Goal: Communication & Community: Ask a question

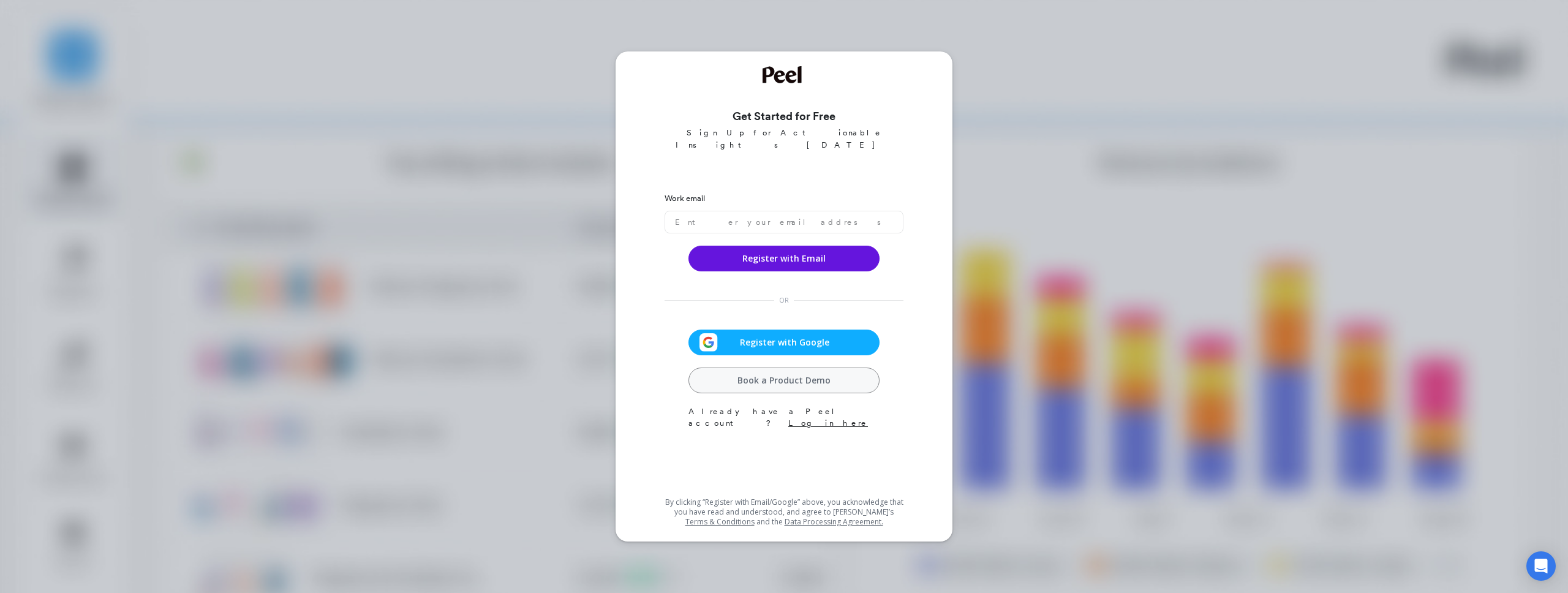
click at [763, 336] on span "Register with Google" at bounding box center [784, 342] width 133 height 12
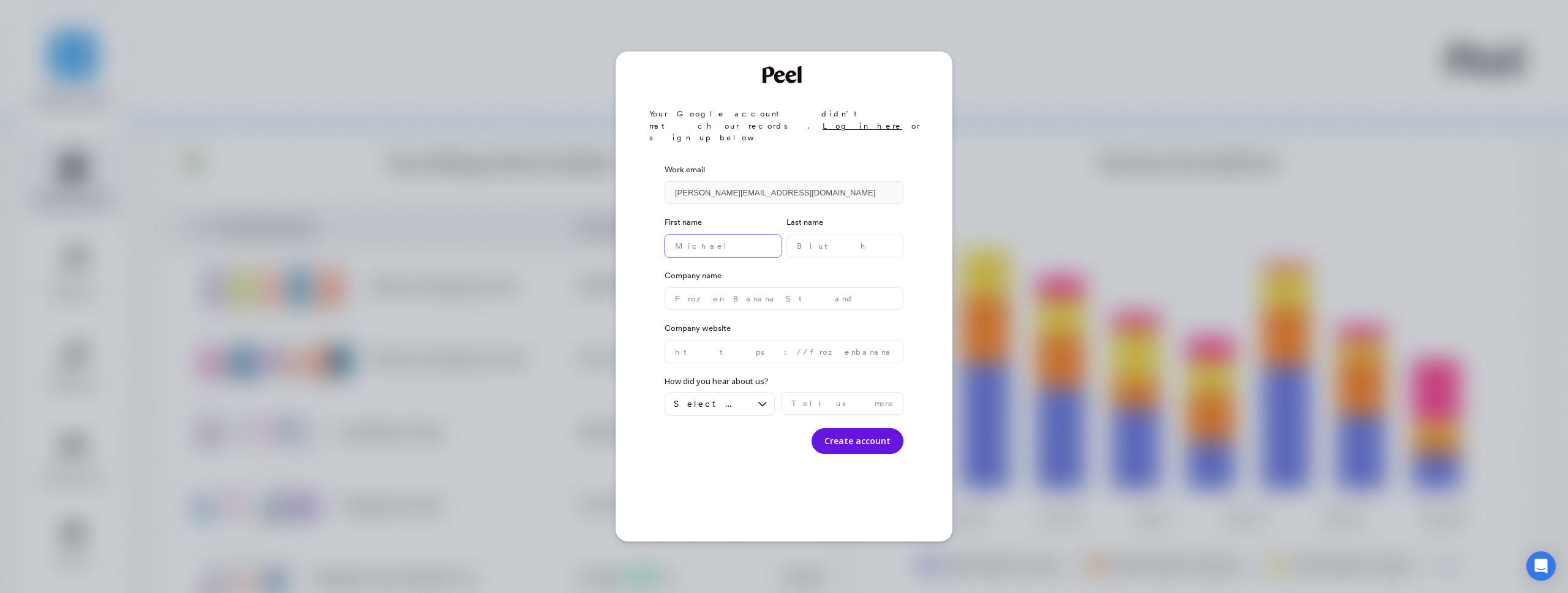
click at [707, 235] on name "text" at bounding box center [723, 246] width 117 height 23
type name "Zach"
type name "green"
click at [757, 287] on name "text" at bounding box center [784, 298] width 239 height 23
click at [746, 287] on name "text" at bounding box center [784, 298] width 239 height 23
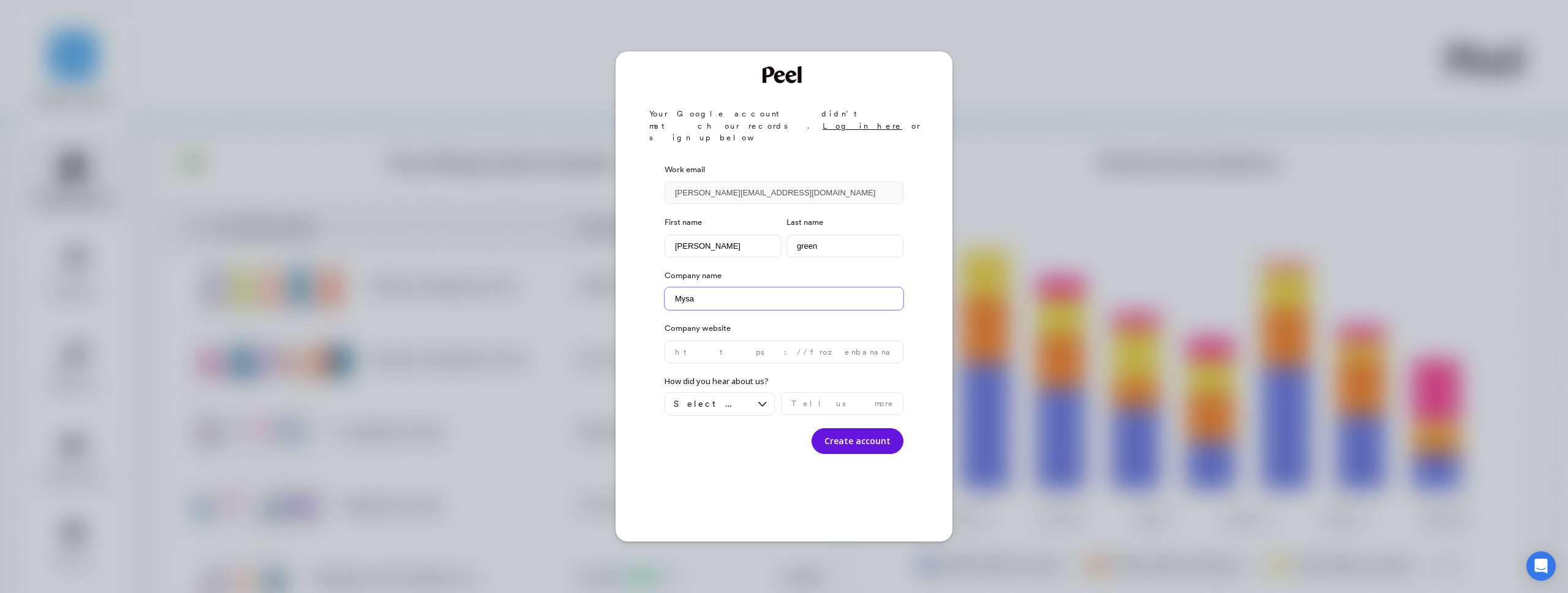
type name "Mysa"
type website "getmysa.com"
click at [723, 398] on span "Select an option" at bounding box center [711, 404] width 75 height 12
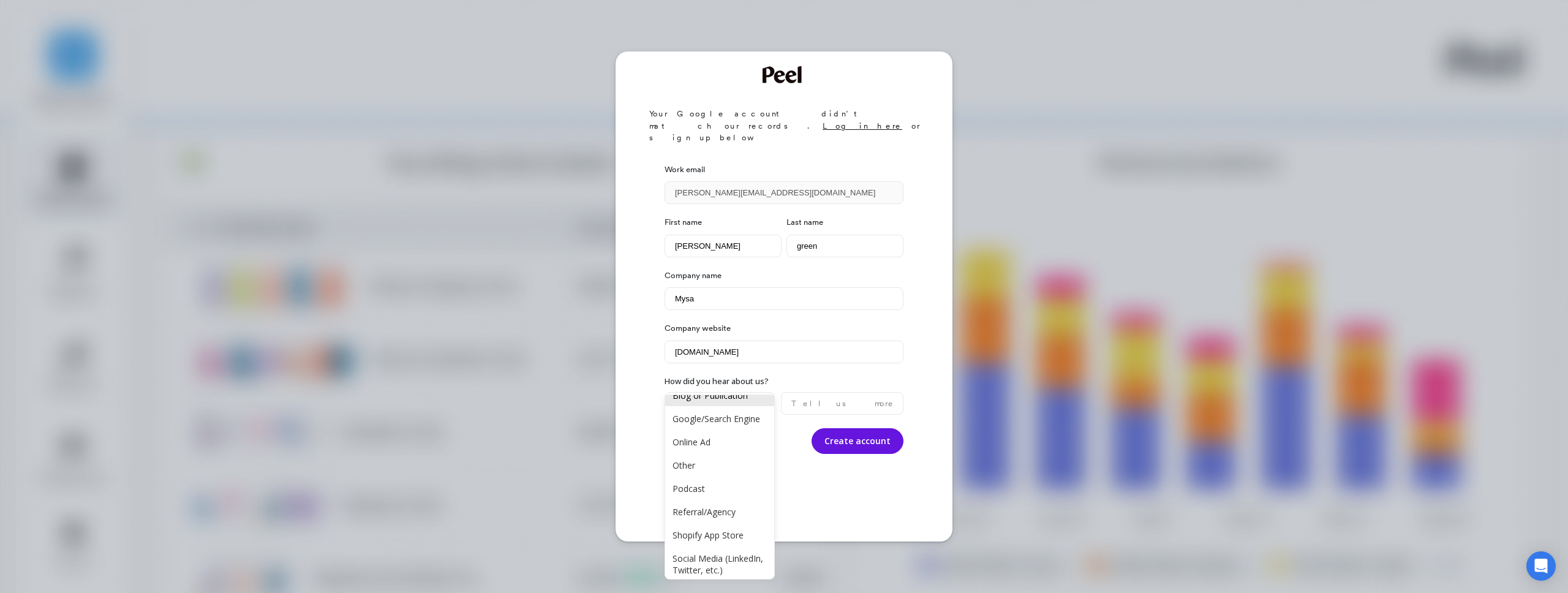
scroll to position [44, 0]
click at [721, 526] on div "Shopify App Store" at bounding box center [719, 529] width 94 height 12
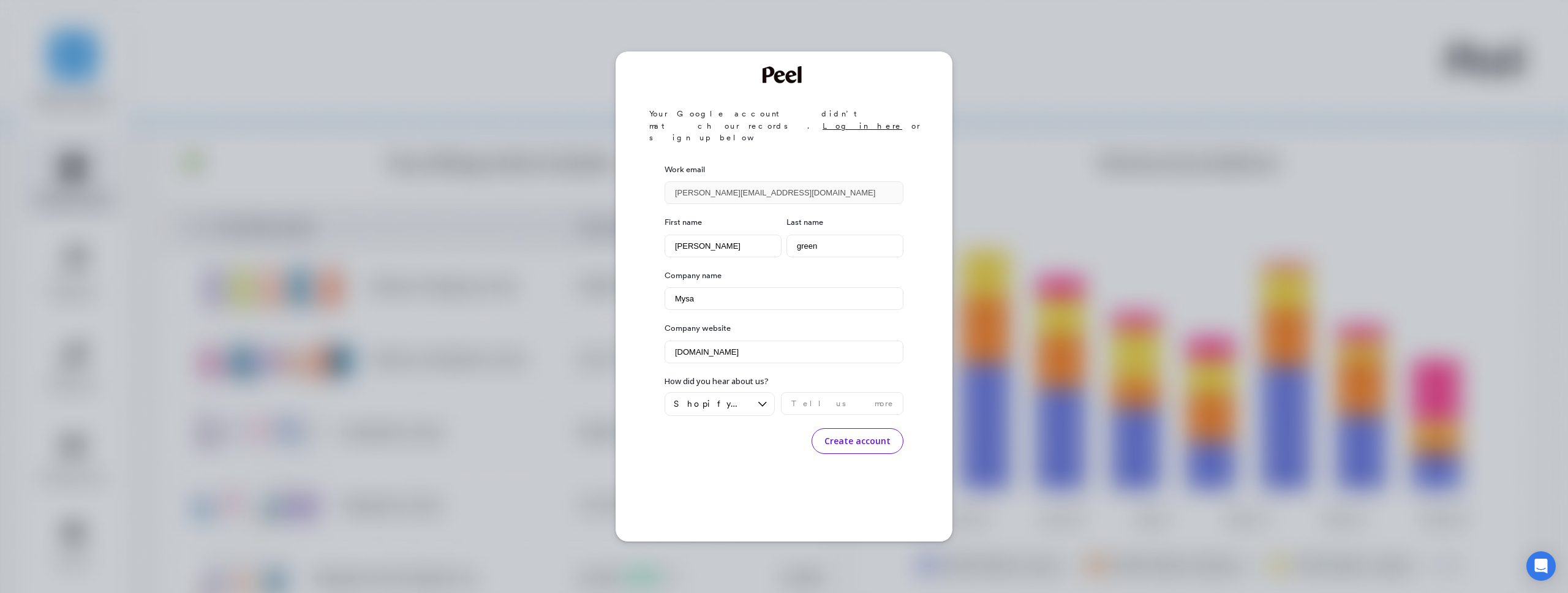
click at [849, 428] on button "Create account" at bounding box center [857, 441] width 92 height 25
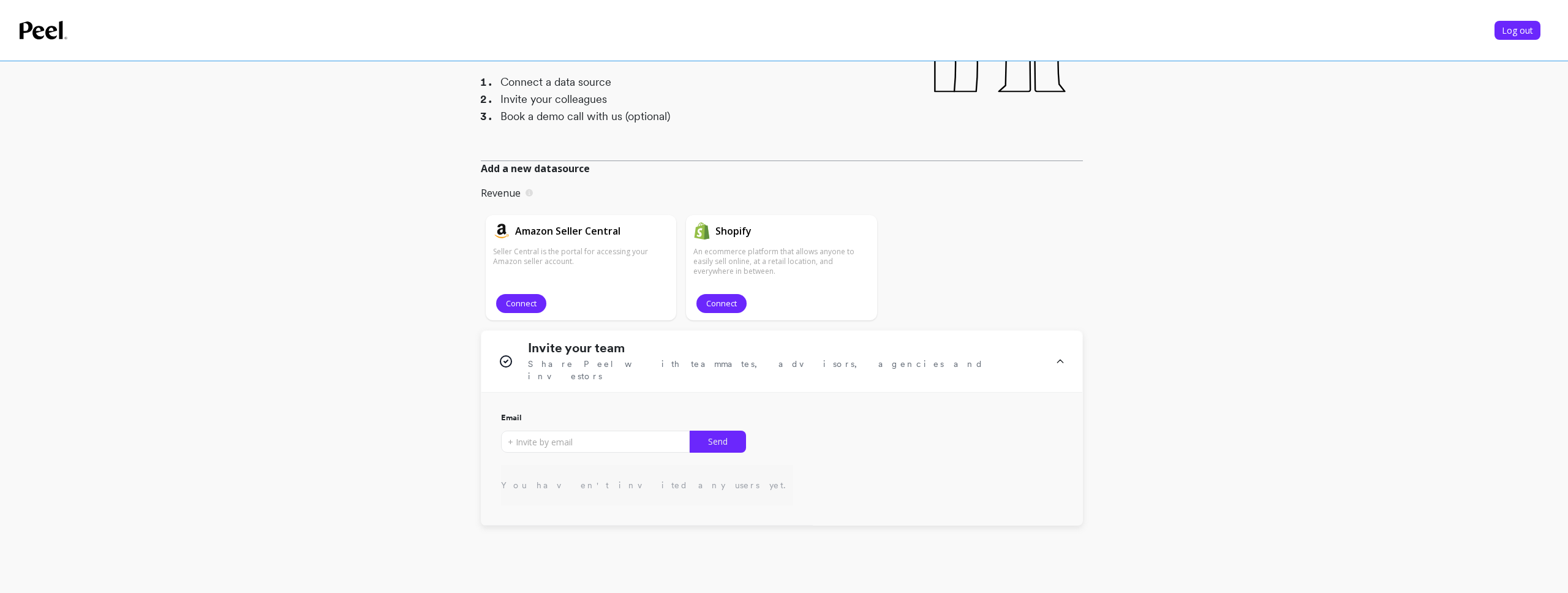
scroll to position [107, 0]
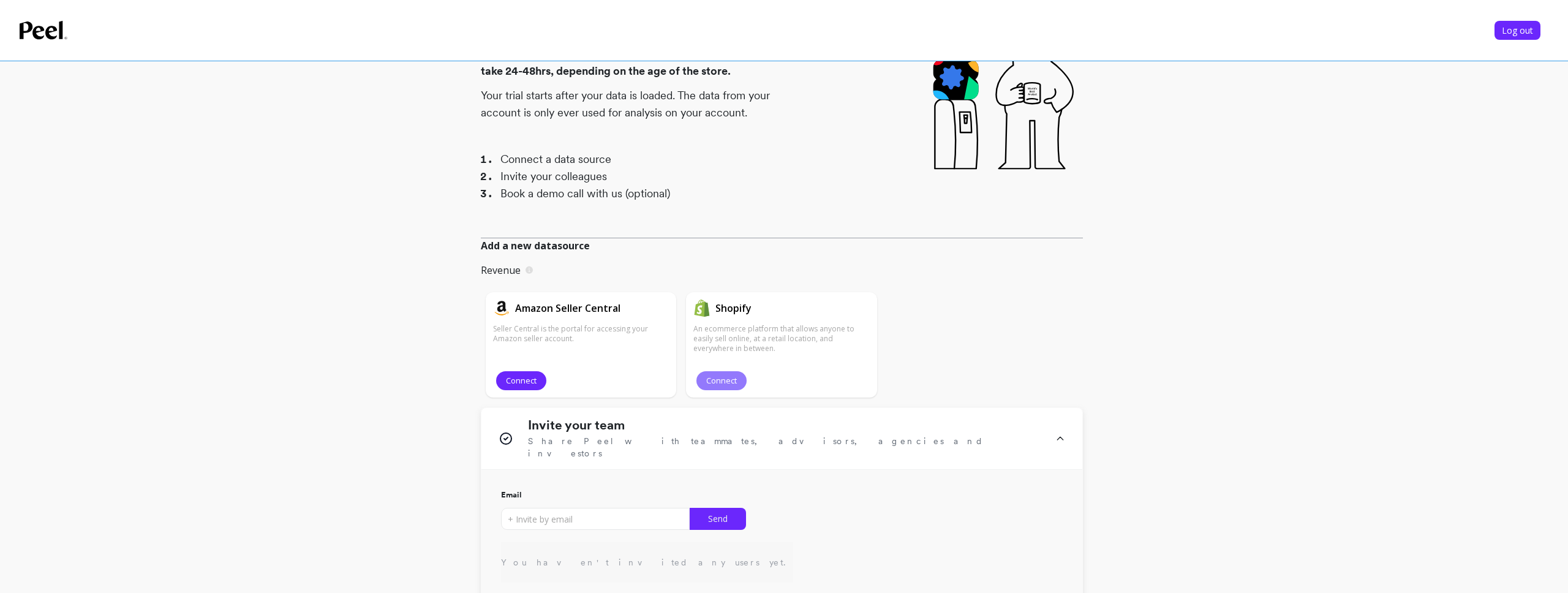
click at [721, 379] on span "Connect" at bounding box center [721, 381] width 31 height 12
click at [730, 378] on span "Connect" at bounding box center [721, 381] width 31 height 12
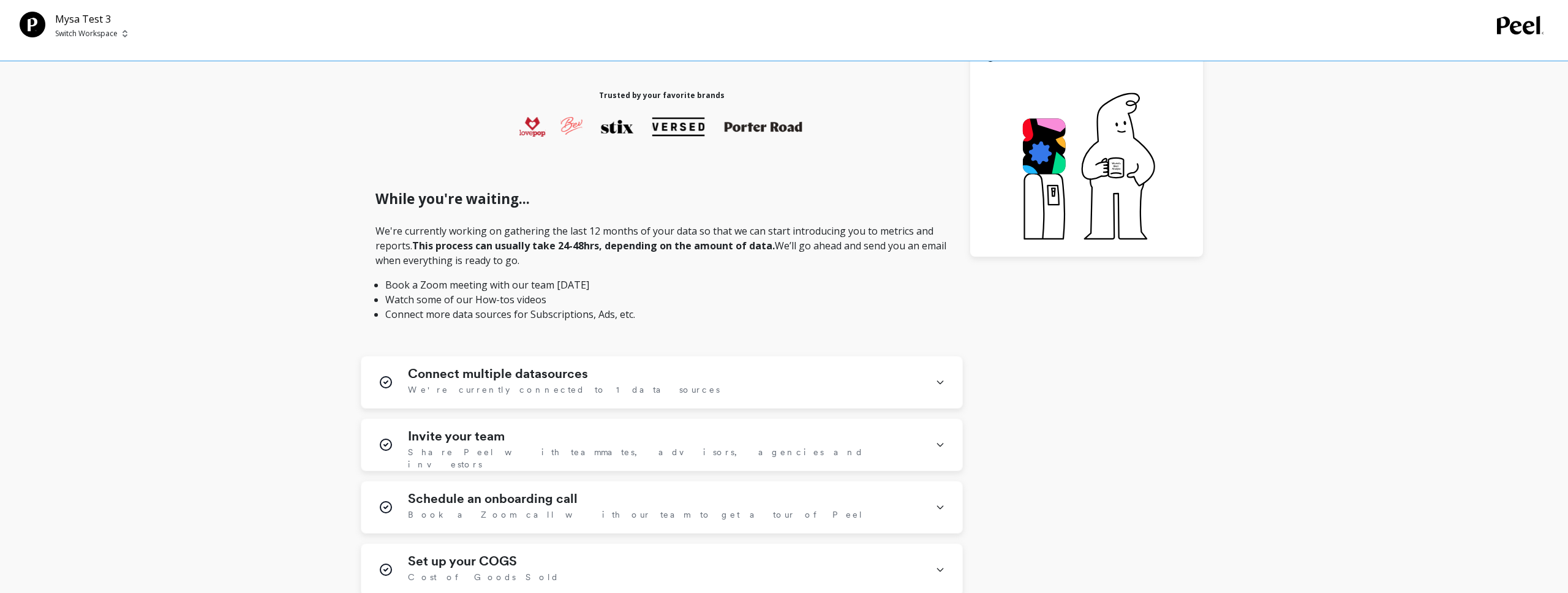
scroll to position [210, 0]
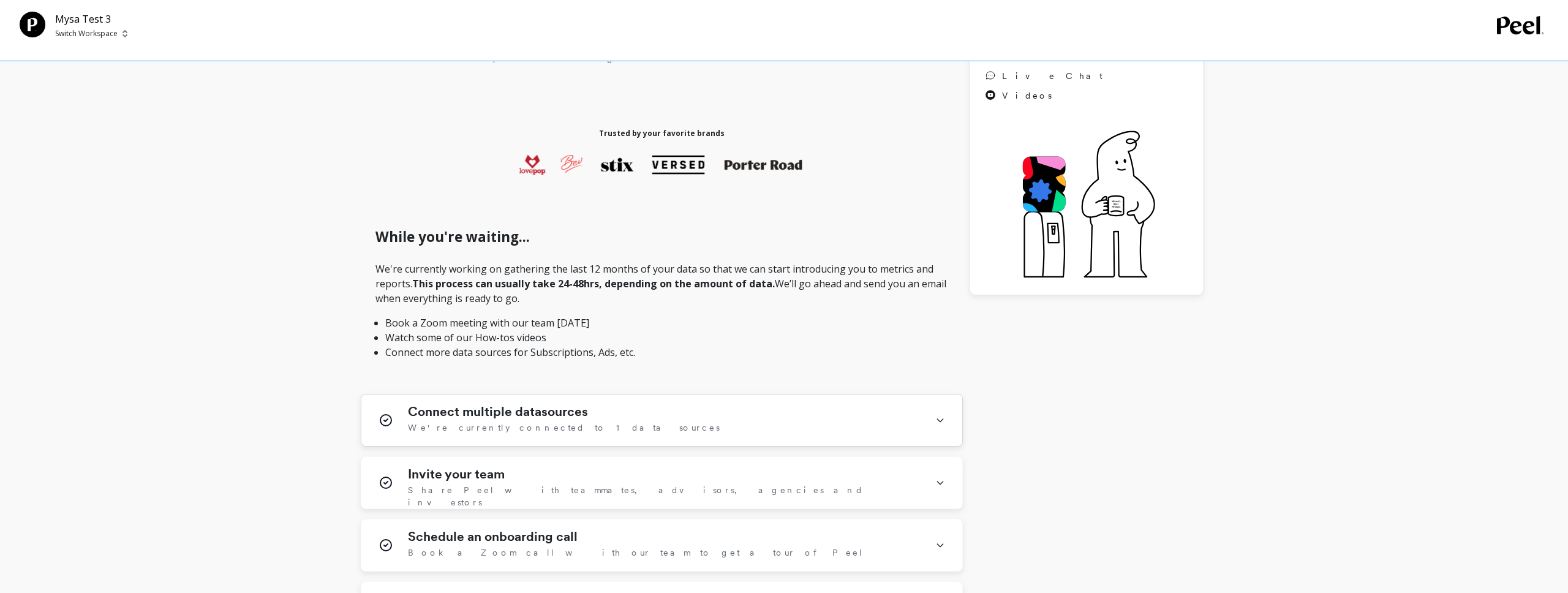
click at [771, 416] on div "Connect multiple datasources We're currently connected to 1 data sources" at bounding box center [664, 420] width 512 height 32
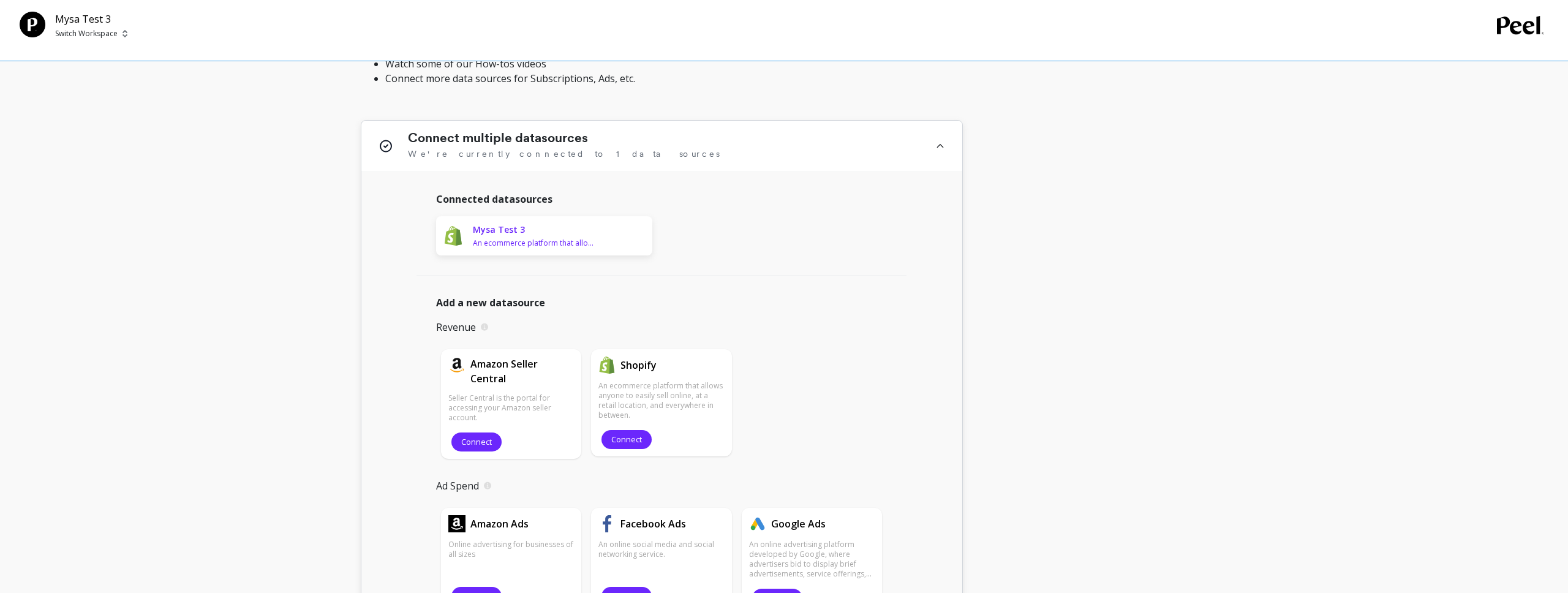
scroll to position [483, 0]
click at [605, 230] on div "Mysa Test 3 An ecommerce platform that allows anyone to easily sell online, at …" at bounding box center [544, 235] width 217 height 39
click at [639, 438] on span "Connect" at bounding box center [627, 440] width 31 height 12
click at [121, 27] on div "Mysa Test 3 Switch Workspace" at bounding box center [91, 25] width 72 height 28
click at [120, 29] on span "Switch Workspace" at bounding box center [91, 33] width 72 height 10
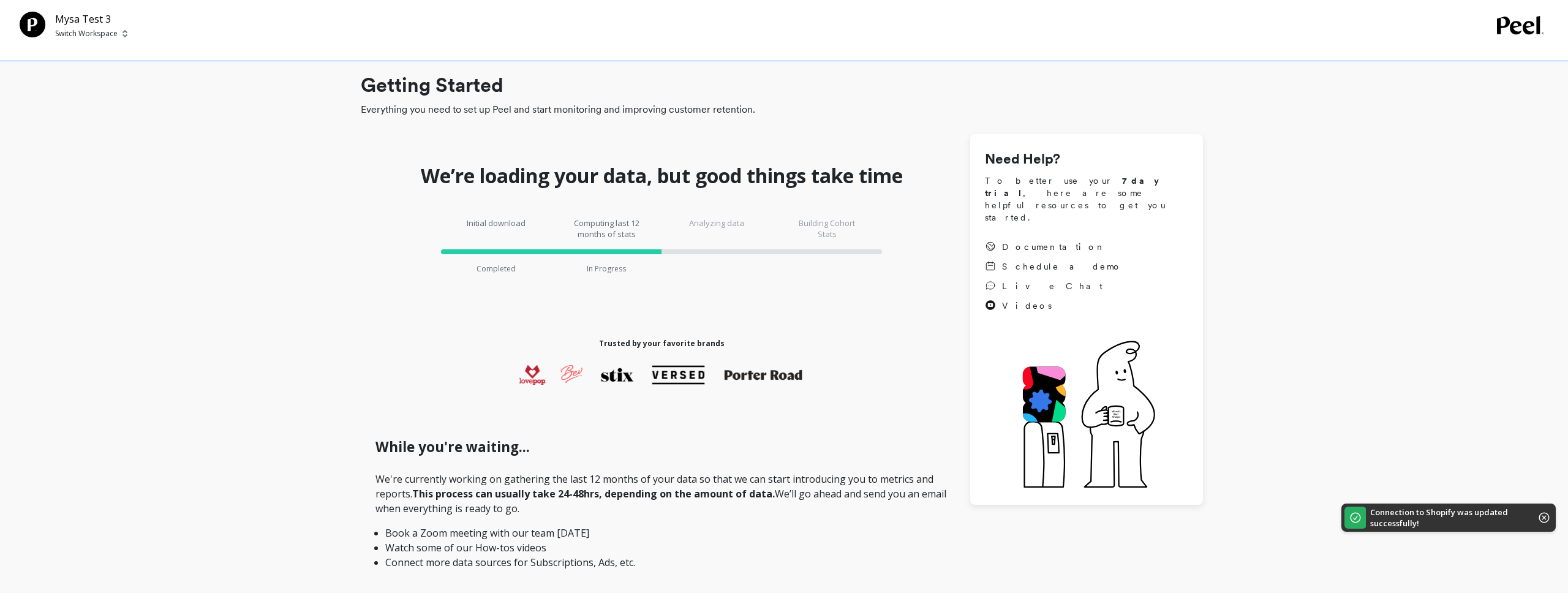
click at [1514, 18] on icon at bounding box center [1520, 25] width 47 height 19
click at [1514, 20] on icon at bounding box center [1520, 25] width 47 height 19
click at [129, 33] on div "Mysa Test 3 Switch Workspace" at bounding box center [758, 25] width 1478 height 28
click at [115, 33] on p "Switch Workspace" at bounding box center [86, 33] width 63 height 10
click at [408, 166] on div "We’re loading your data, but good things take time Initial download Completed C…" at bounding box center [661, 551] width 602 height 835
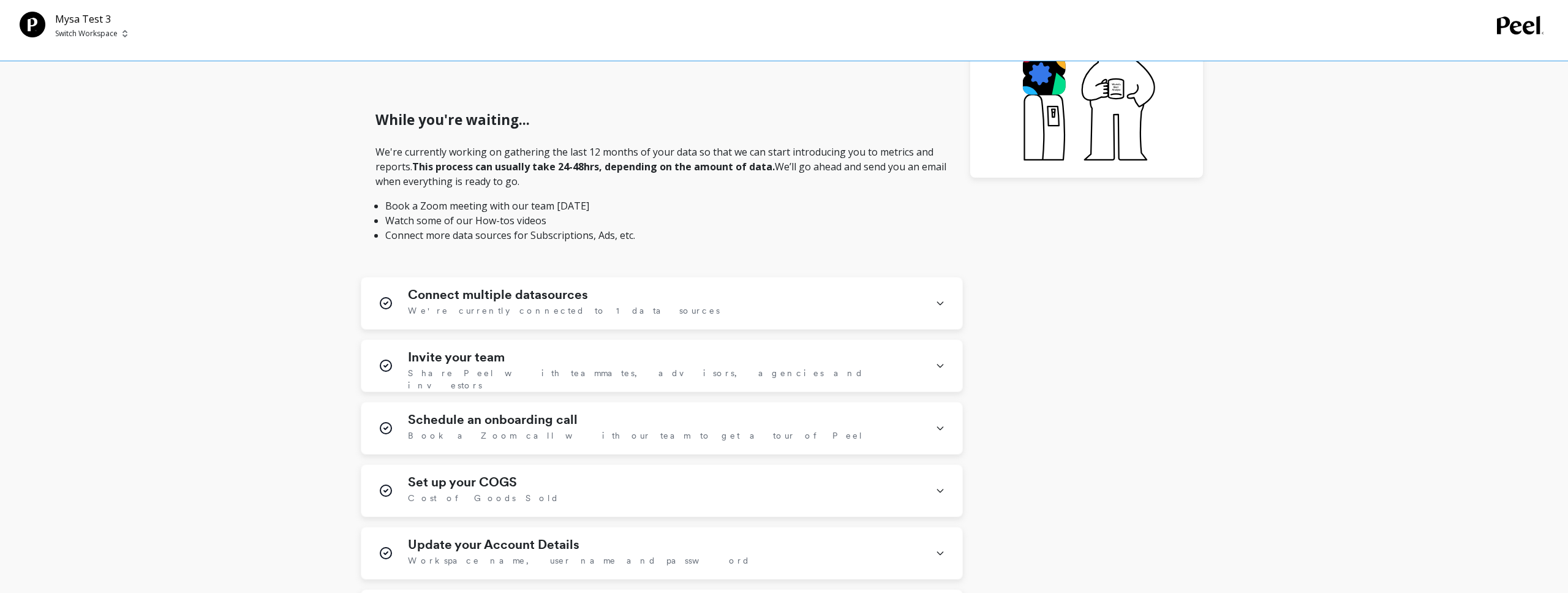
scroll to position [338, 0]
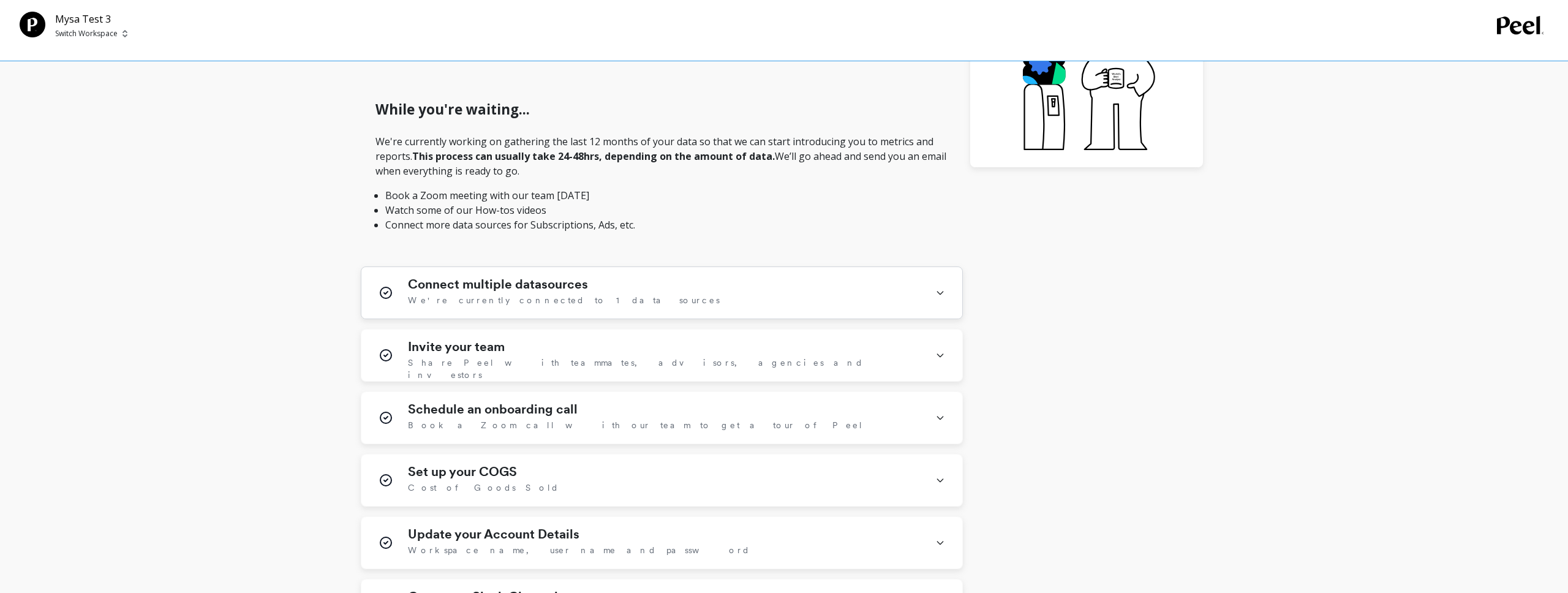
click at [723, 289] on div "Connect multiple datasources We're currently connected to 1 data sources" at bounding box center [664, 293] width 512 height 32
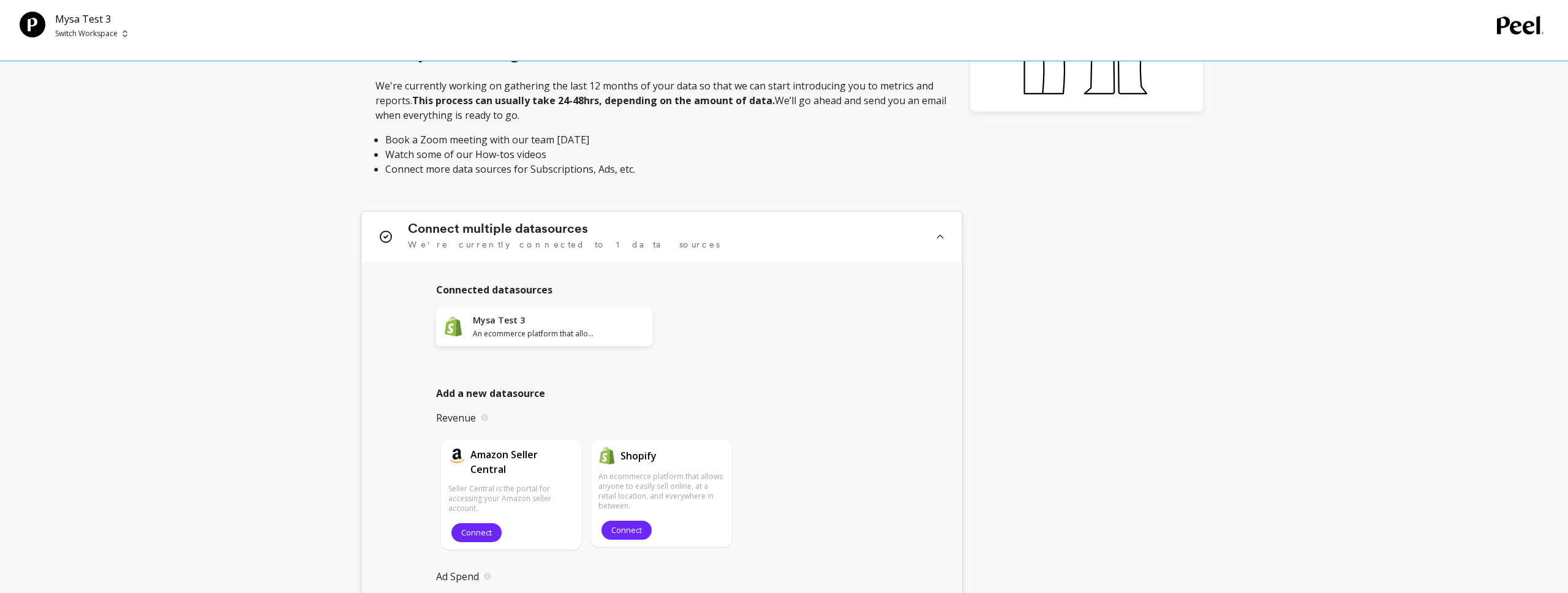
scroll to position [300, 0]
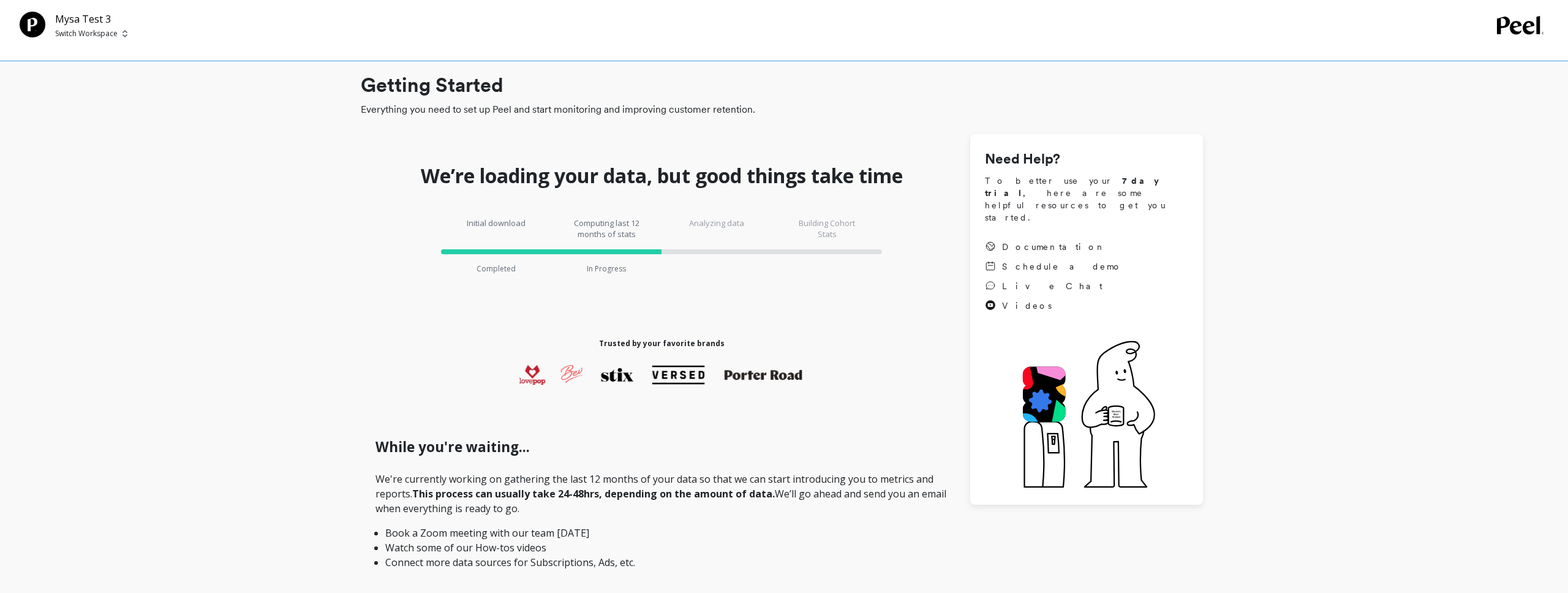
click at [1498, 33] on icon at bounding box center [1521, 25] width 48 height 18
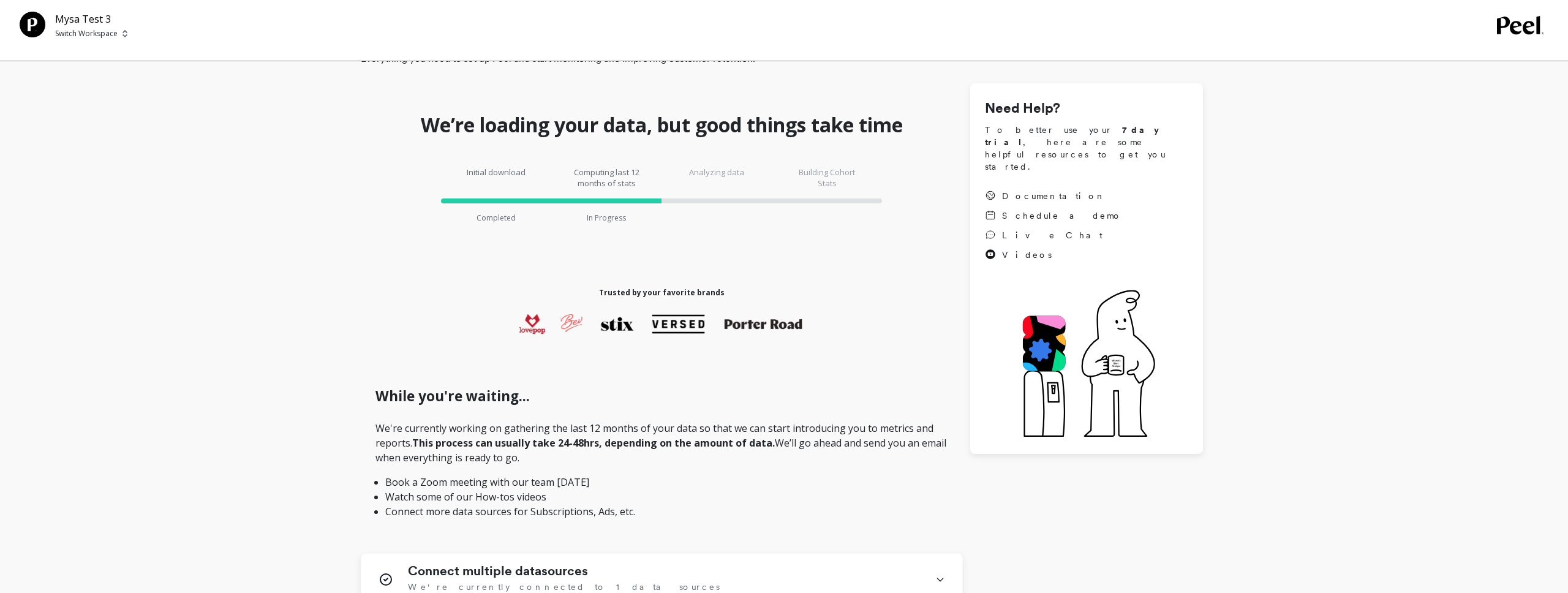
scroll to position [50, 0]
click at [1016, 230] on span "Live Chat" at bounding box center [1052, 235] width 101 height 12
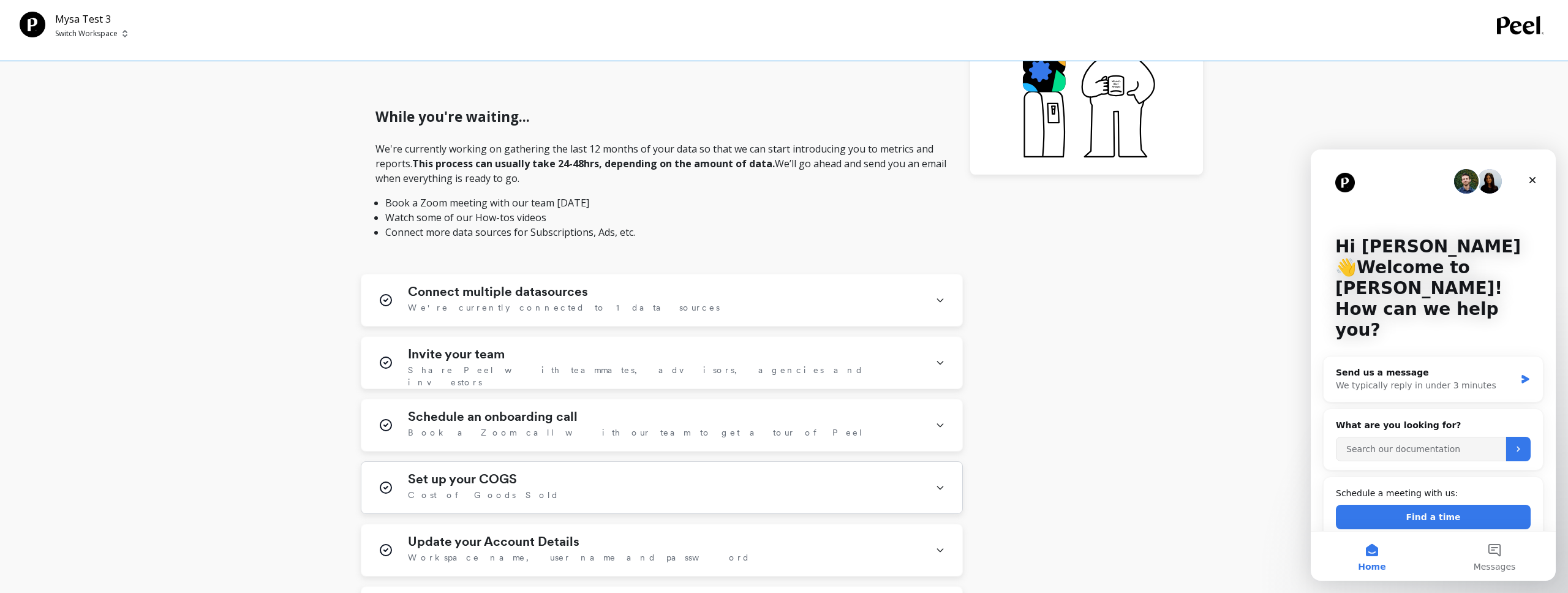
scroll to position [335, 0]
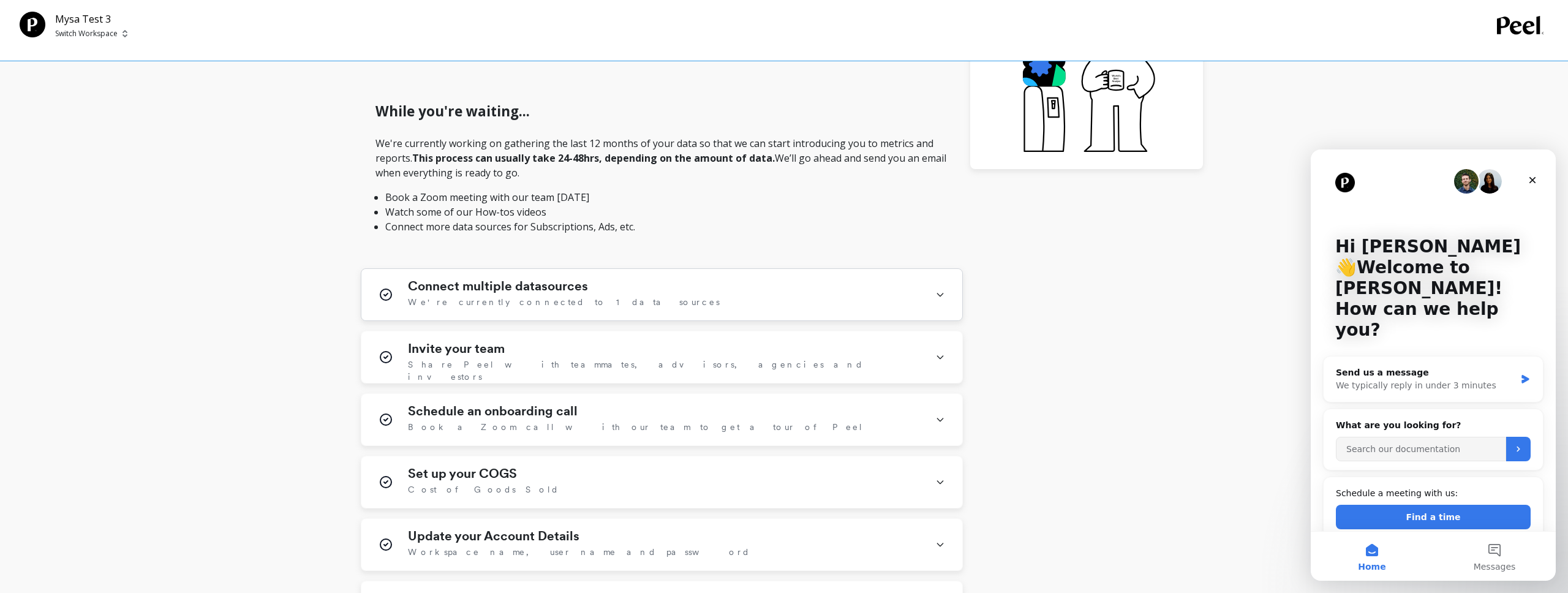
click at [616, 286] on div "Connect multiple datasources We're currently connected to 1 data sources" at bounding box center [664, 294] width 512 height 32
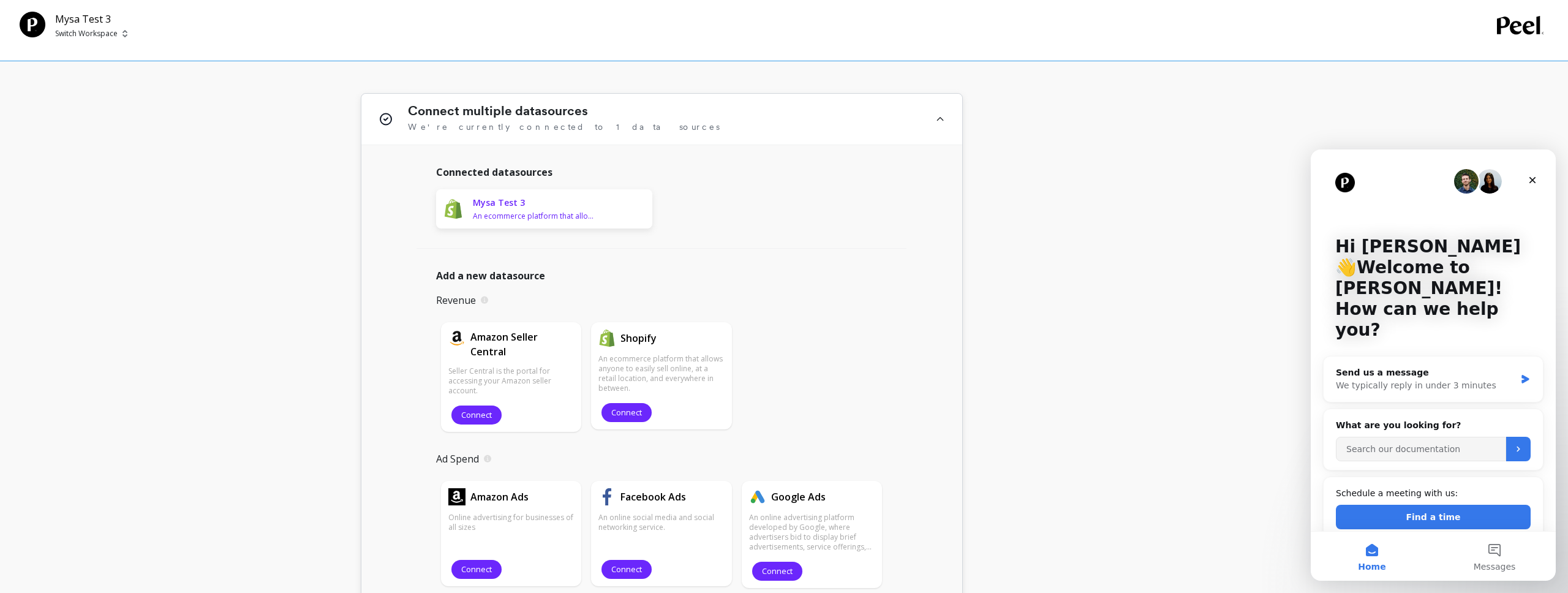
scroll to position [510, 0]
click at [624, 413] on span "Connect" at bounding box center [627, 413] width 31 height 12
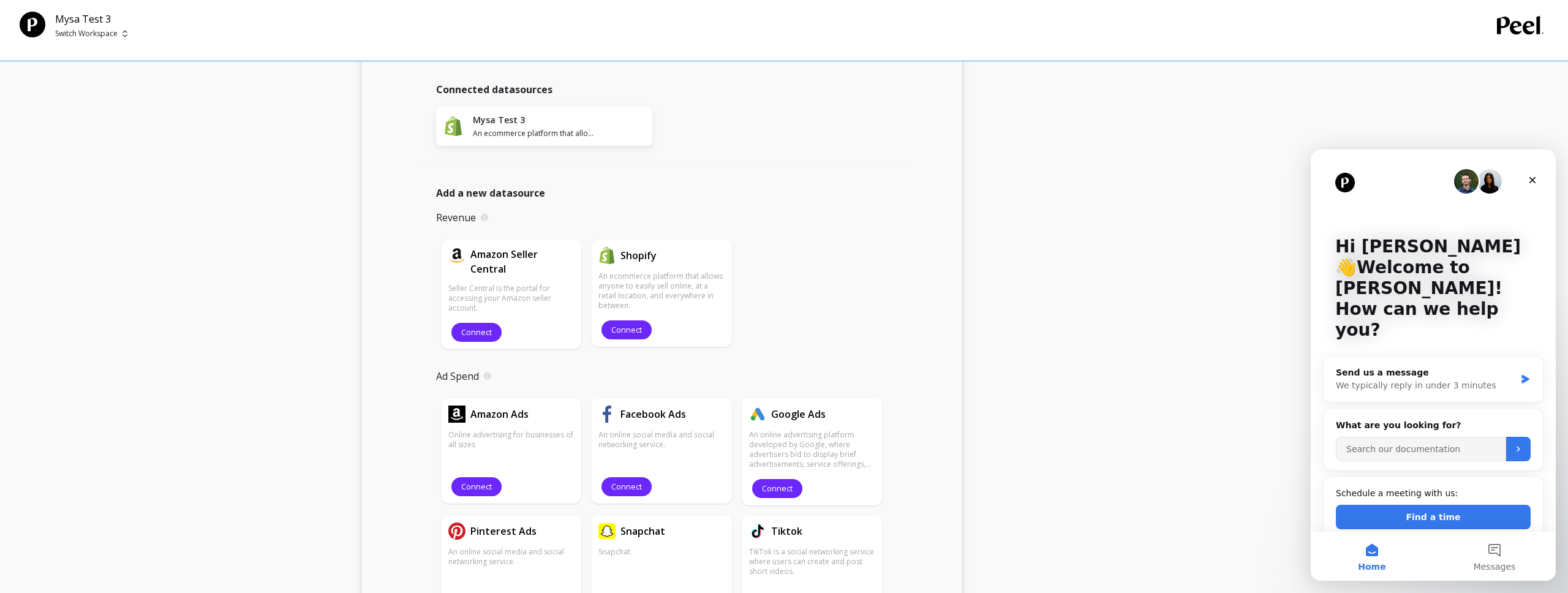
scroll to position [595, 0]
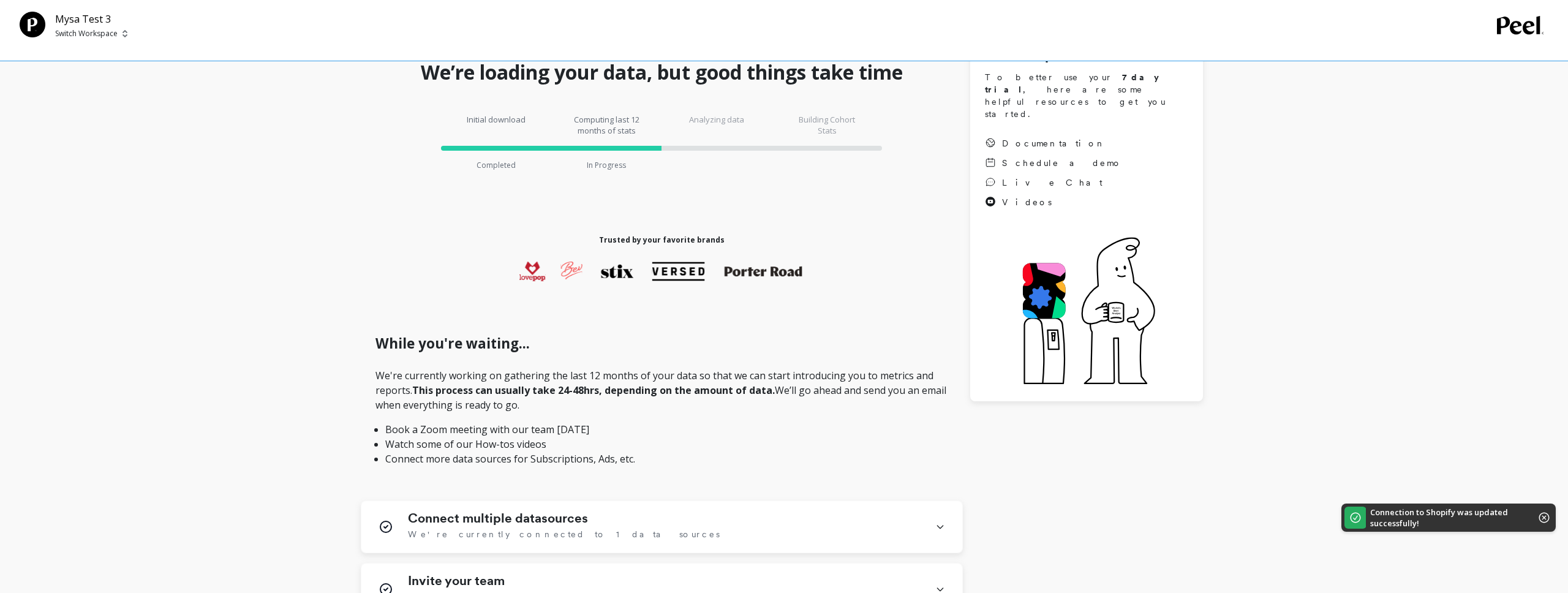
scroll to position [103, 0]
click at [665, 518] on div "Connect multiple datasources We're currently connected to 1 data sources" at bounding box center [664, 527] width 512 height 32
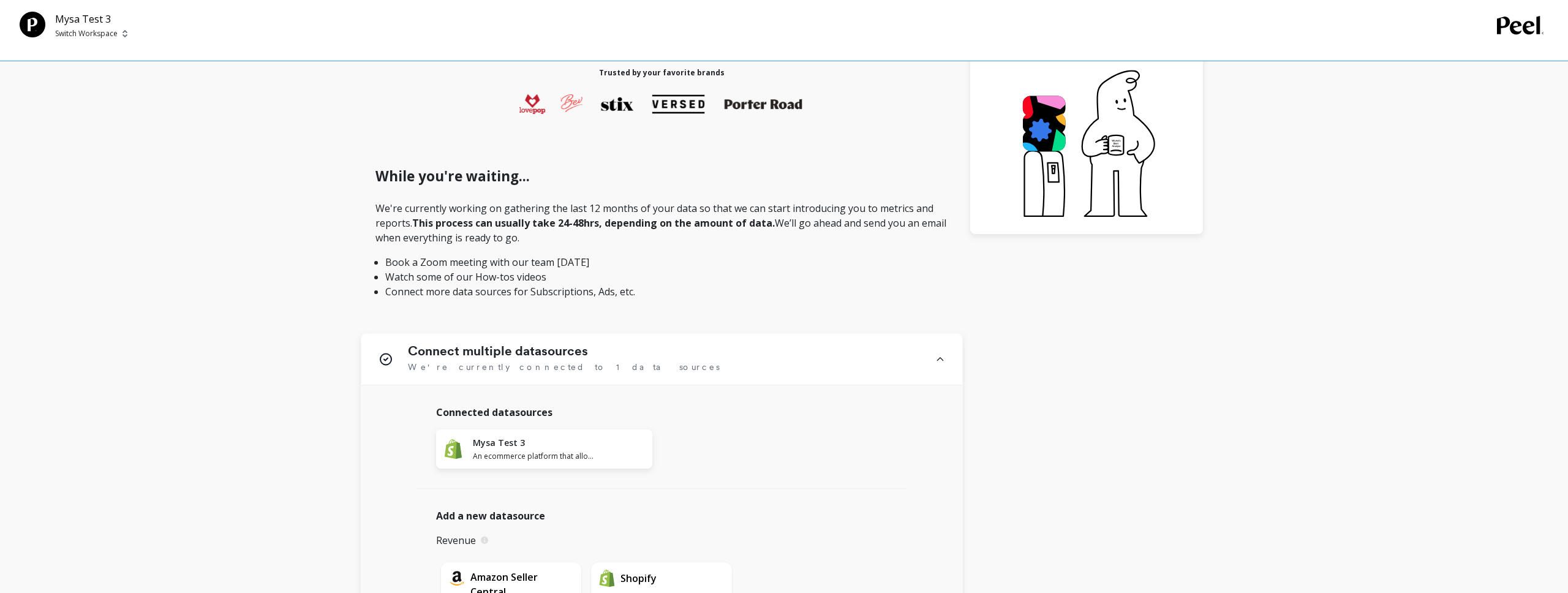
scroll to position [321, 0]
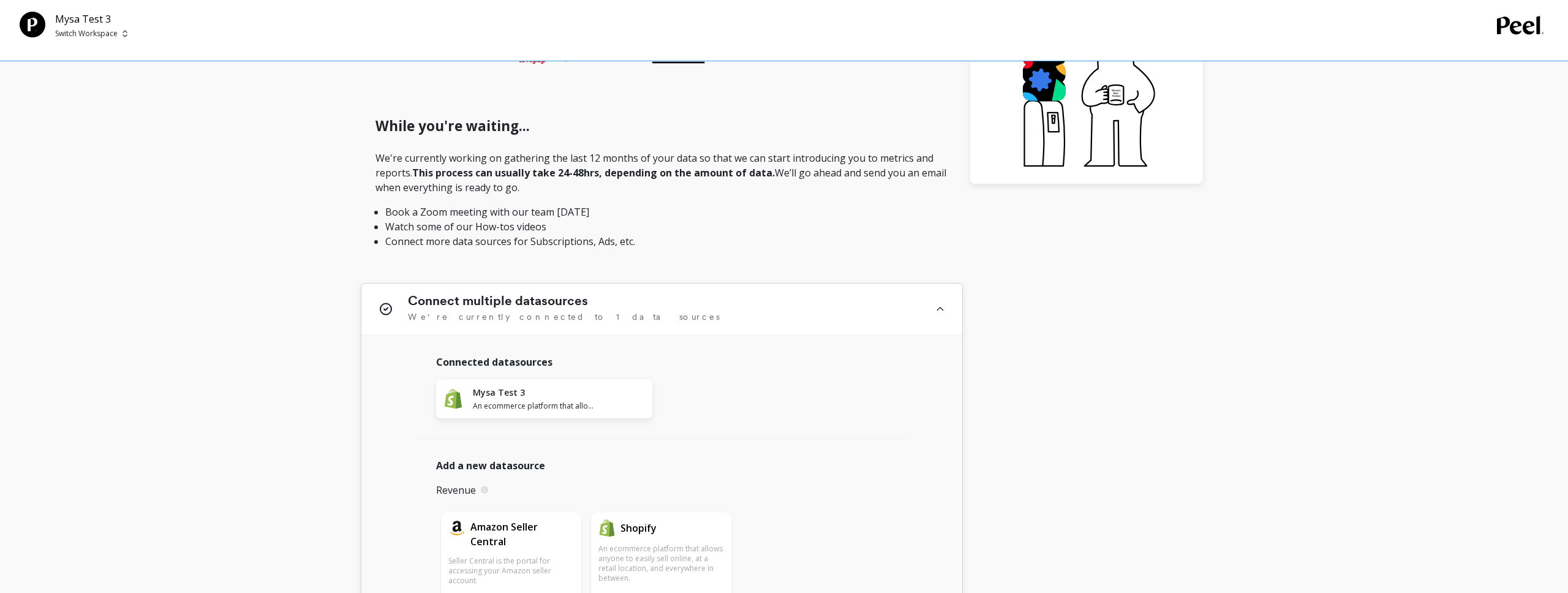
click at [623, 392] on div "Mysa Test 3 An ecommerce platform that allows anyone to easily sell online, at …" at bounding box center [544, 398] width 217 height 39
click at [545, 401] on span "An ecommerce platform that allows anyone to easily sell online, at a retail loc…" at bounding box center [534, 406] width 122 height 10
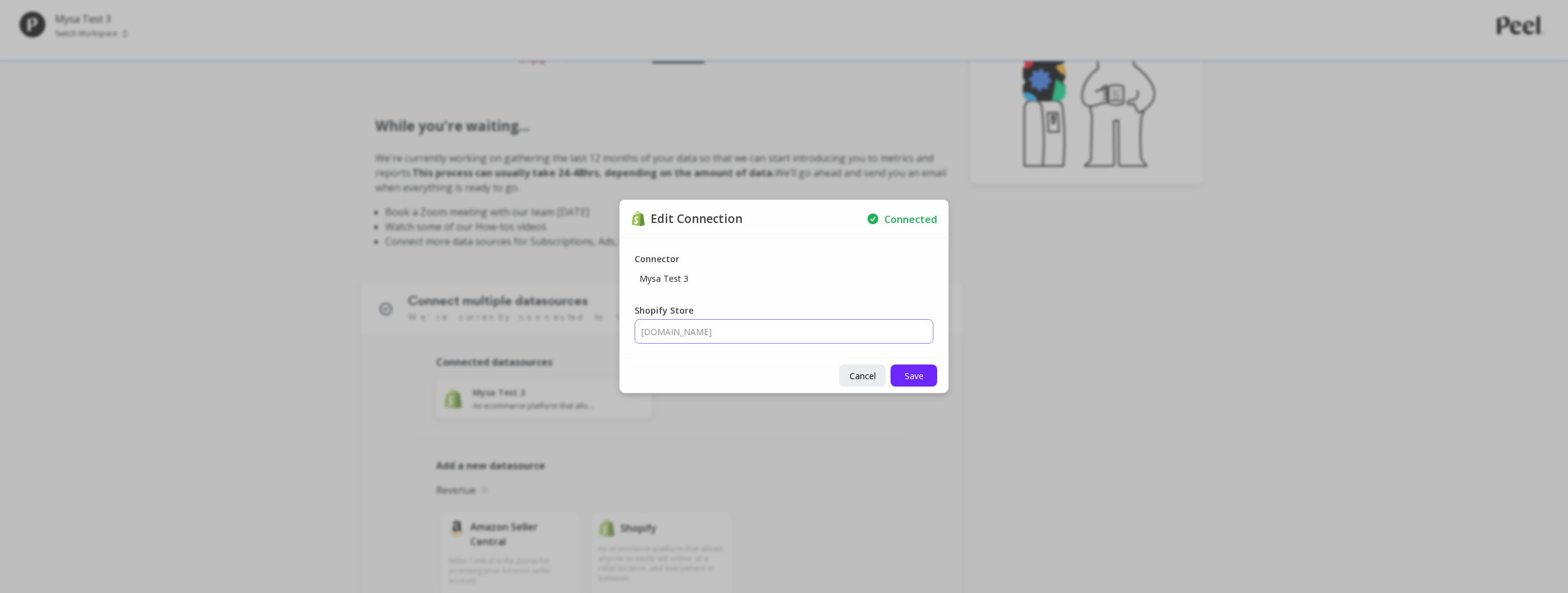
click at [784, 340] on input "[DOMAIN_NAME]" at bounding box center [784, 331] width 299 height 25
click at [785, 335] on input "[DOMAIN_NAME]" at bounding box center [784, 331] width 299 height 25
click at [785, 325] on input "[DOMAIN_NAME]" at bounding box center [784, 331] width 299 height 25
click at [891, 219] on p "Connected" at bounding box center [911, 219] width 52 height 13
click at [876, 361] on div "Cancel Save" at bounding box center [784, 375] width 328 height 34
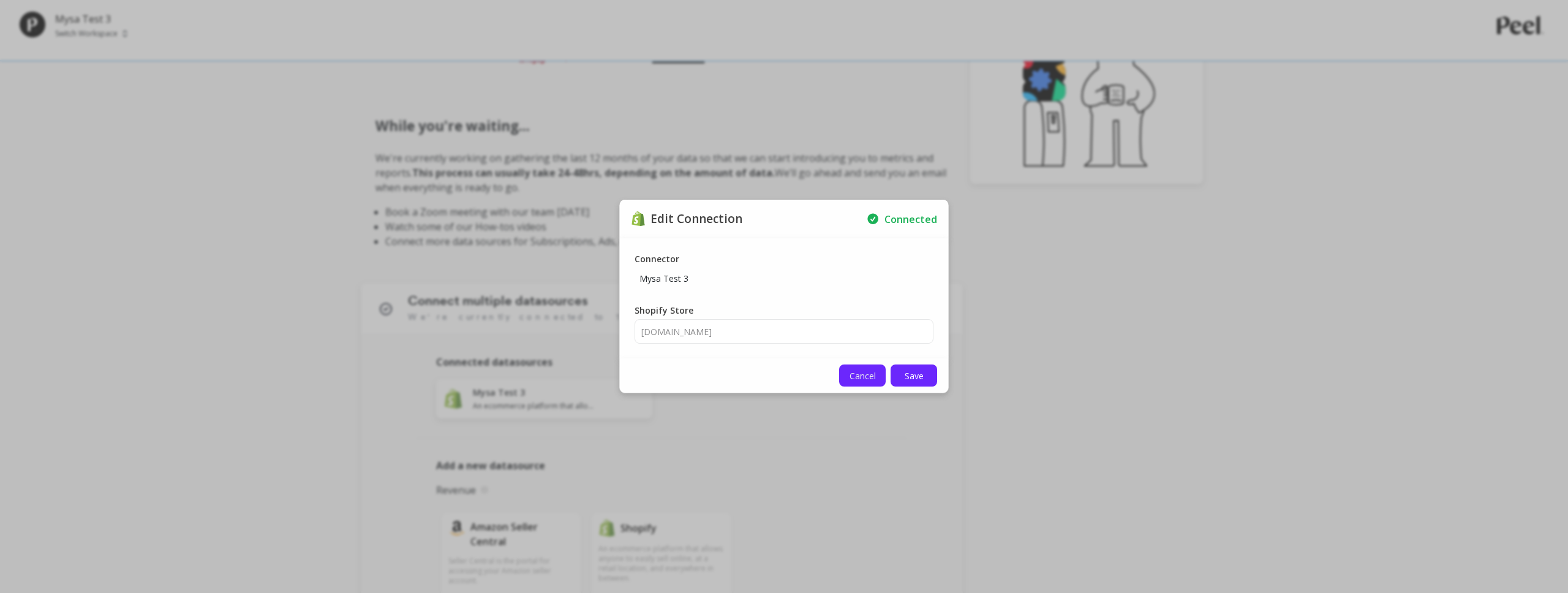
click at [868, 369] on span "Cancel" at bounding box center [862, 375] width 26 height 12
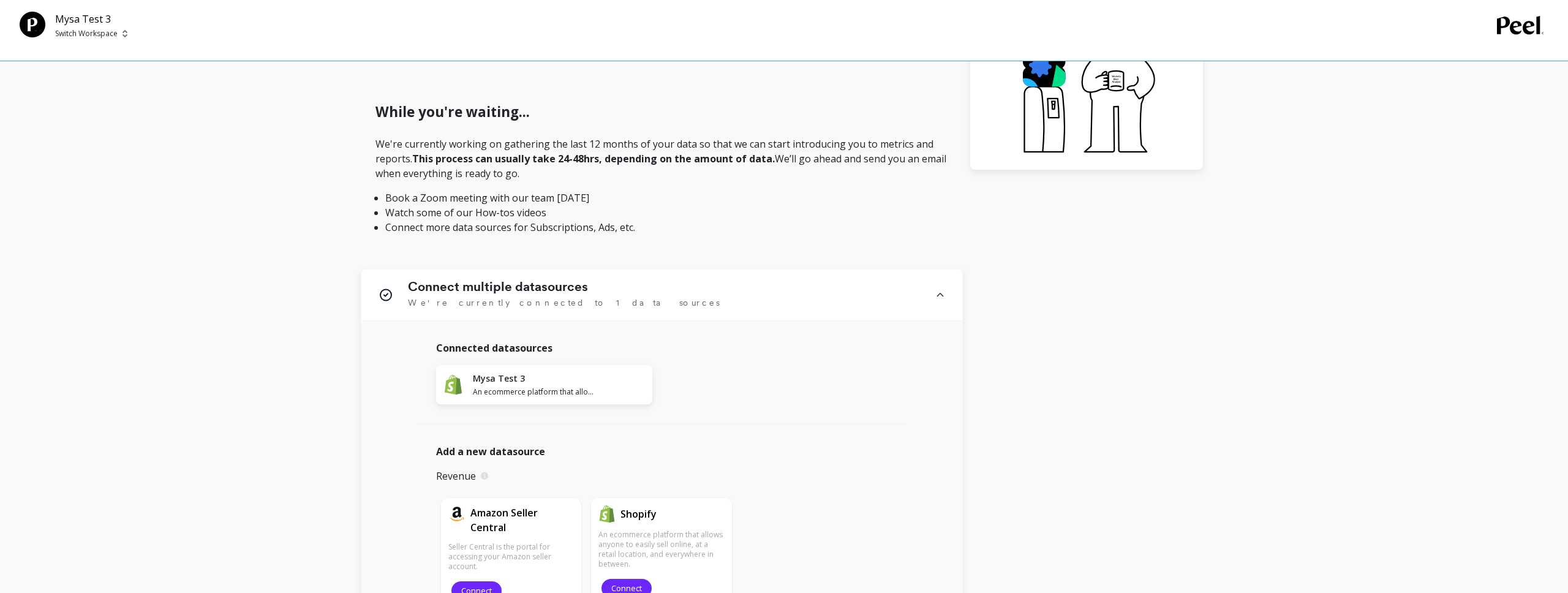
scroll to position [0, 0]
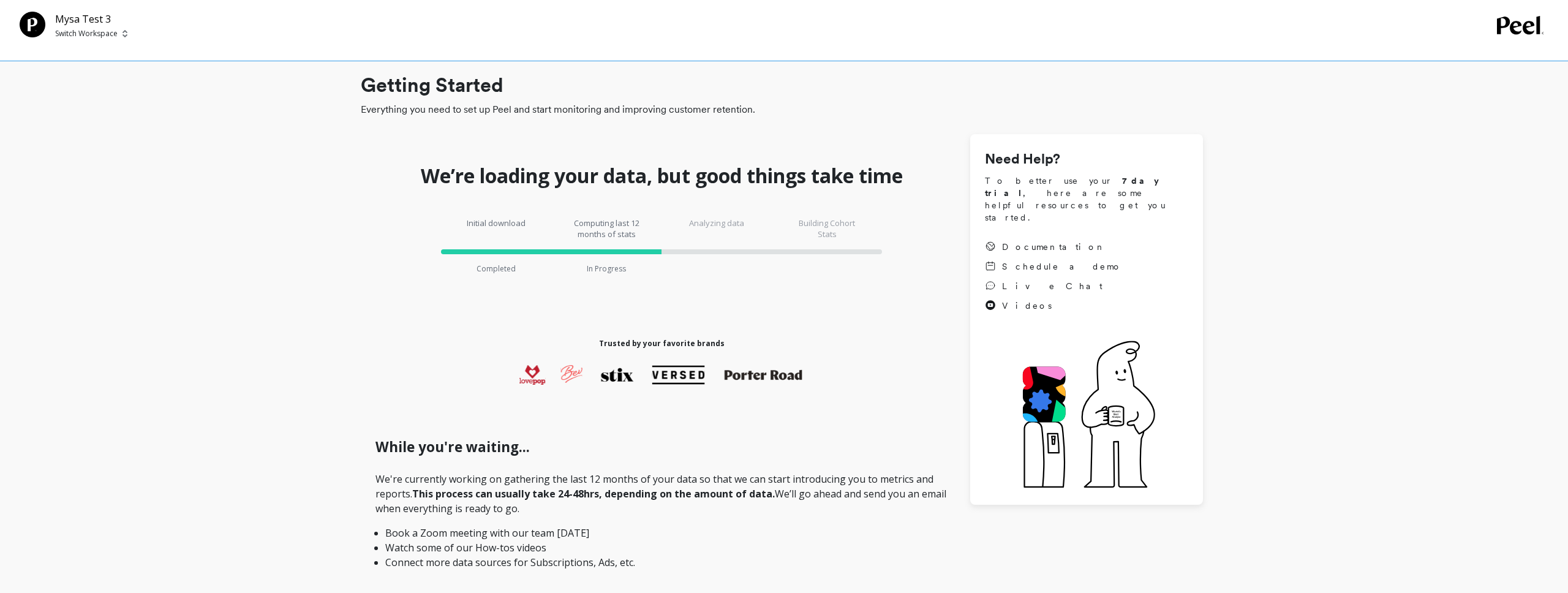
click at [1522, 32] on icon at bounding box center [1520, 25] width 47 height 19
click at [1525, 25] on icon at bounding box center [1521, 25] width 48 height 18
click at [1013, 280] on span "Live Chat" at bounding box center [1052, 285] width 101 height 12
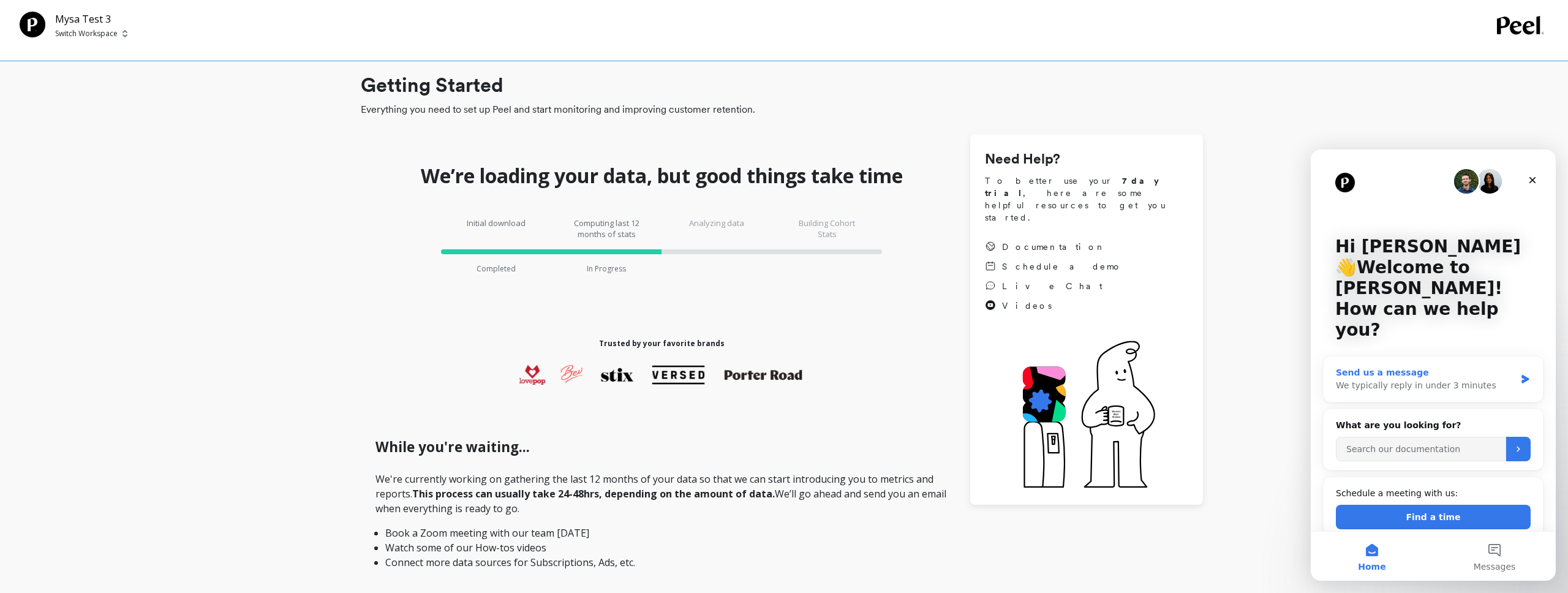
click at [1528, 374] on icon "Intercom messenger" at bounding box center [1525, 379] width 10 height 10
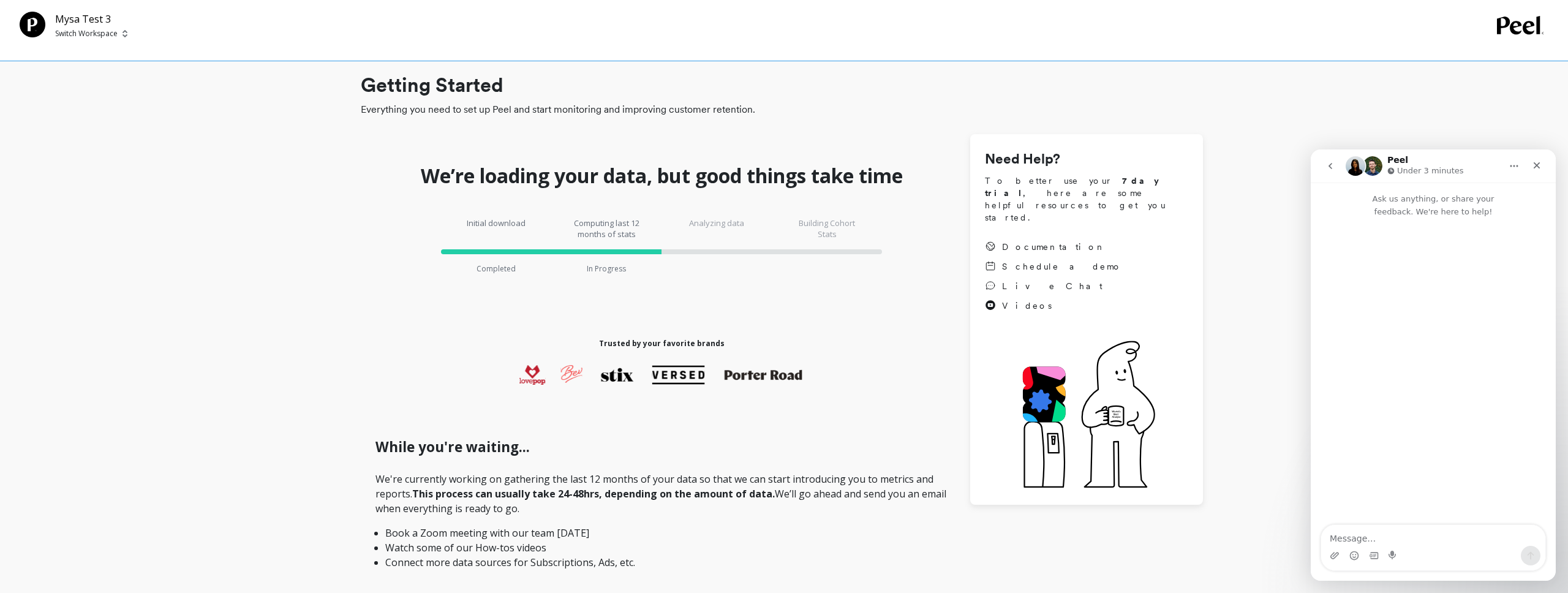
click at [1386, 533] on textarea "Message…" at bounding box center [1433, 535] width 224 height 21
type textarea "Hey!"
type textarea "C"
type textarea "I selected the wrong shopify store during onboarding :("
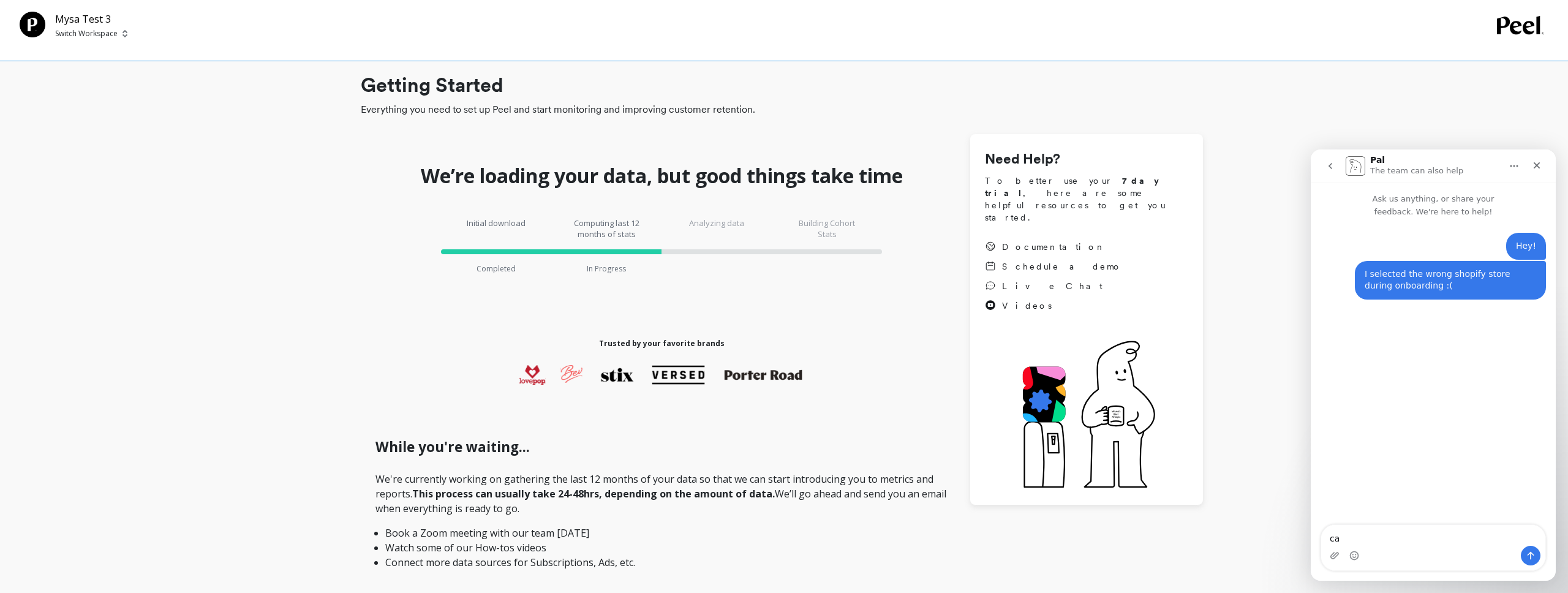
type textarea "c"
type textarea "cant figure out how to delete it"
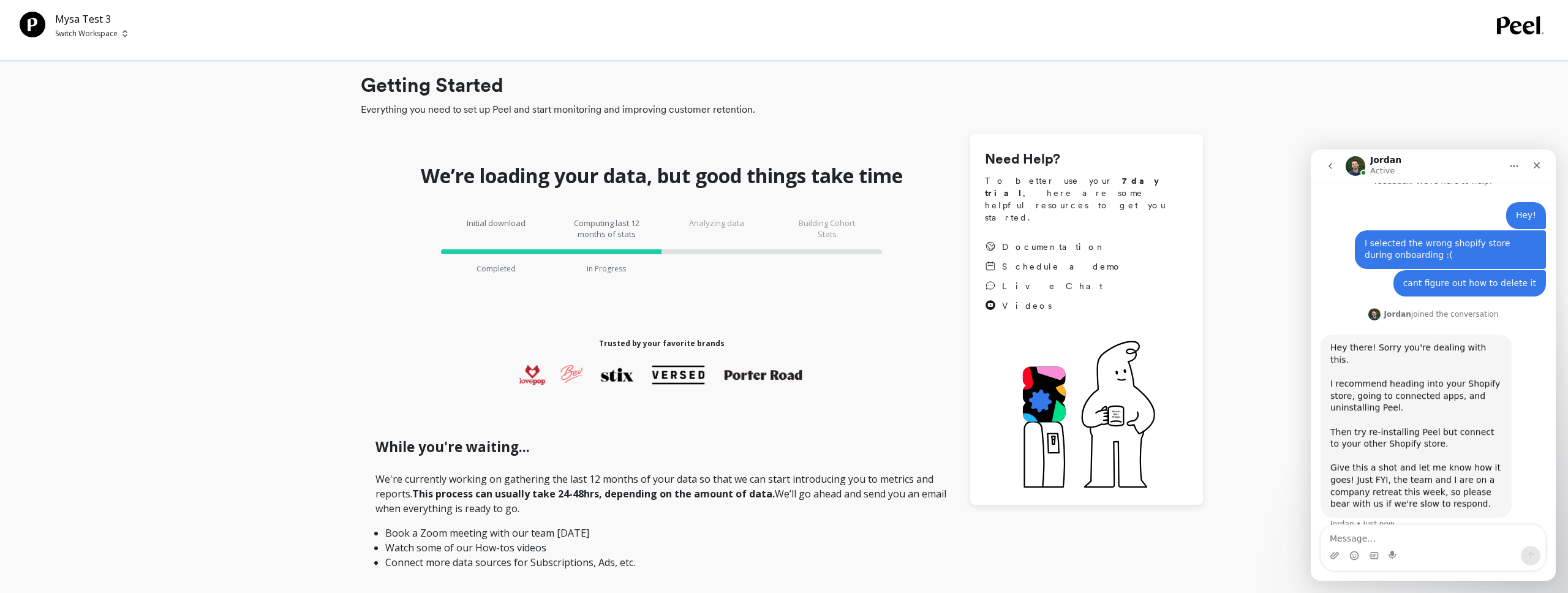
scroll to position [36, 0]
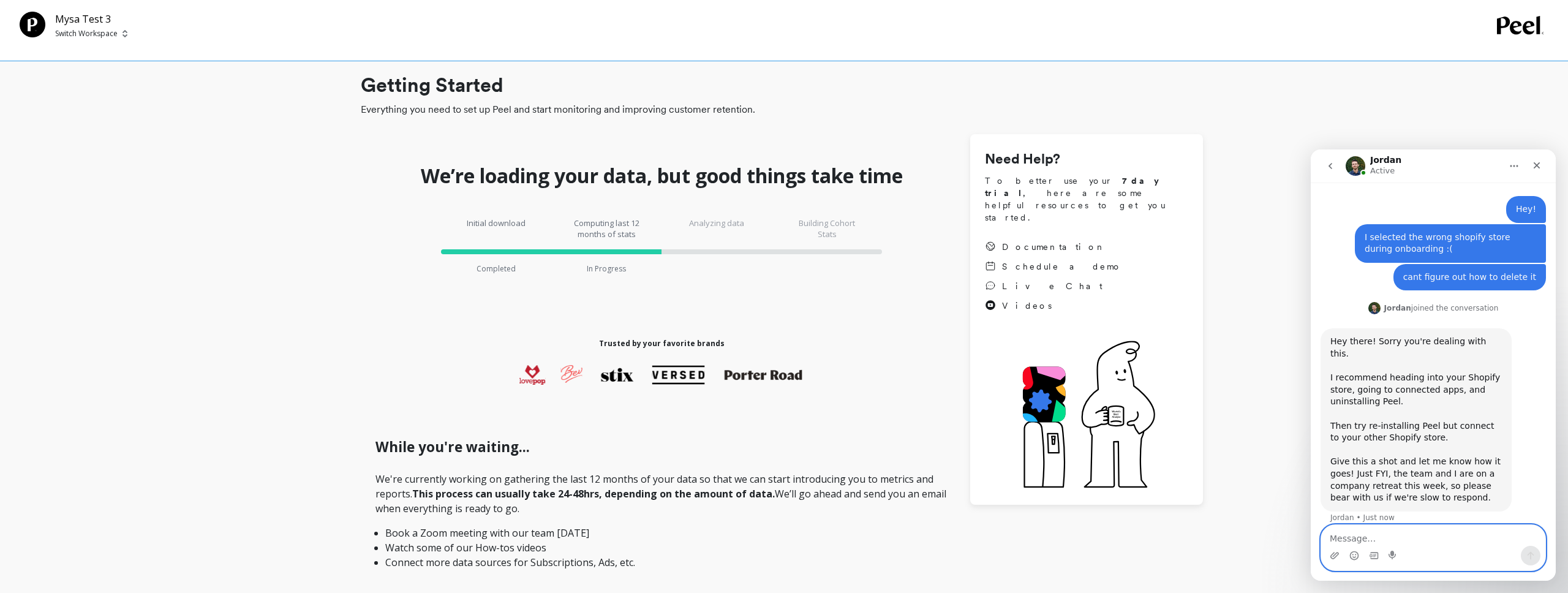
click at [1390, 542] on textarea "Message…" at bounding box center [1433, 535] width 224 height 21
type textarea "okay sounds good! thanks"
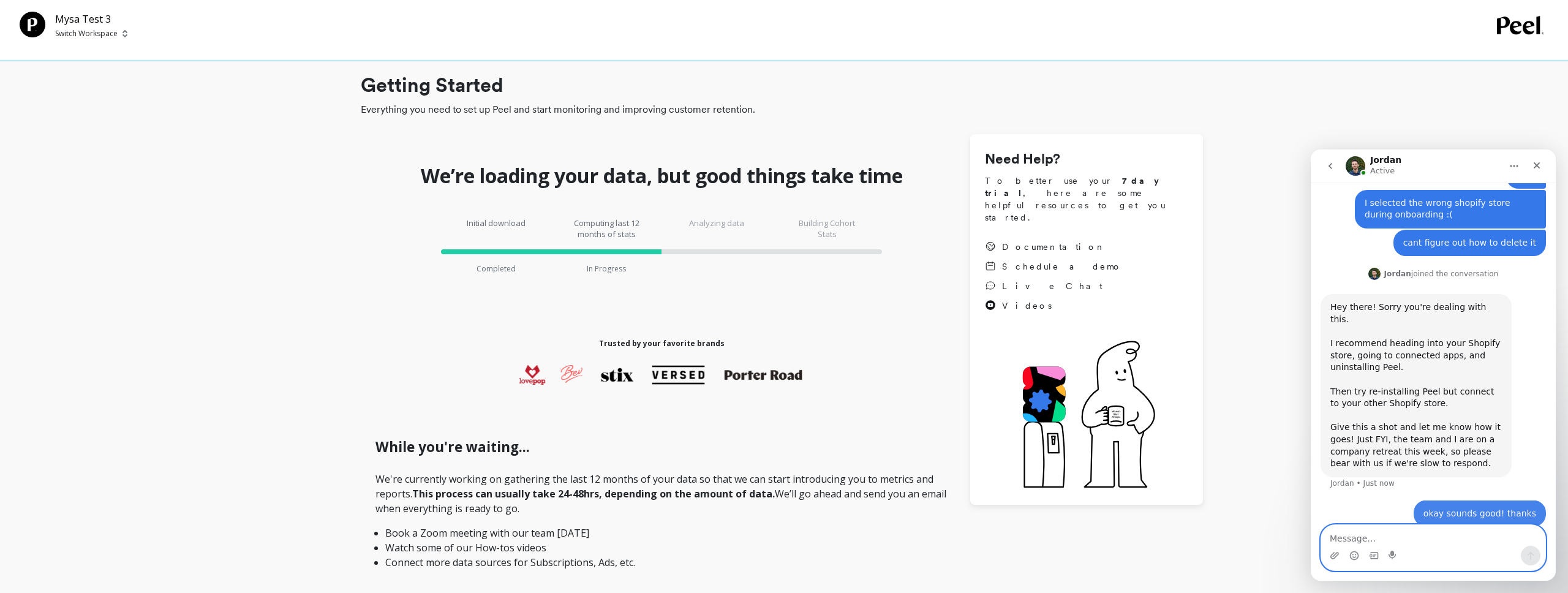
scroll to position [74, 0]
